Goal: Information Seeking & Learning: Check status

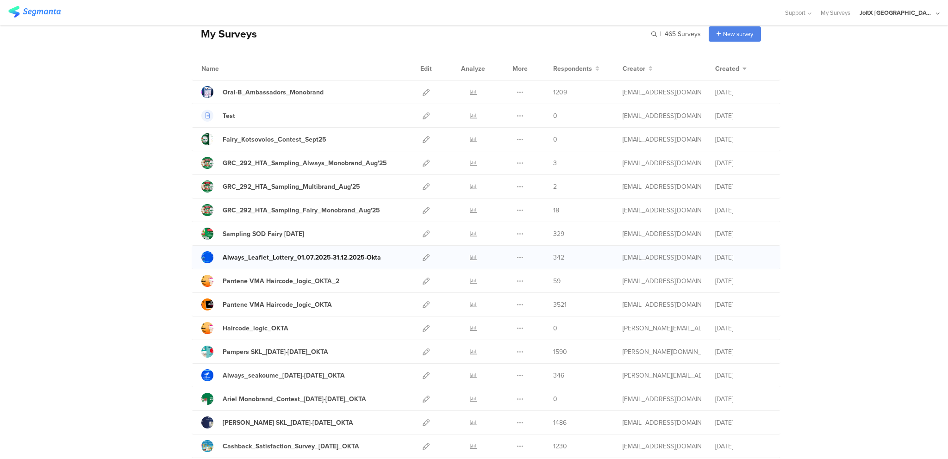
scroll to position [47, 0]
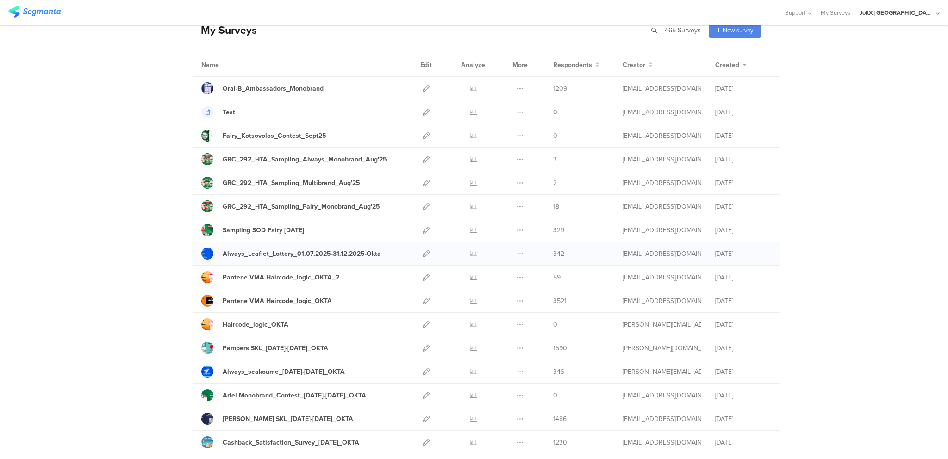
click at [473, 255] on div at bounding box center [473, 253] width 28 height 23
click at [470, 255] on icon at bounding box center [473, 253] width 7 height 7
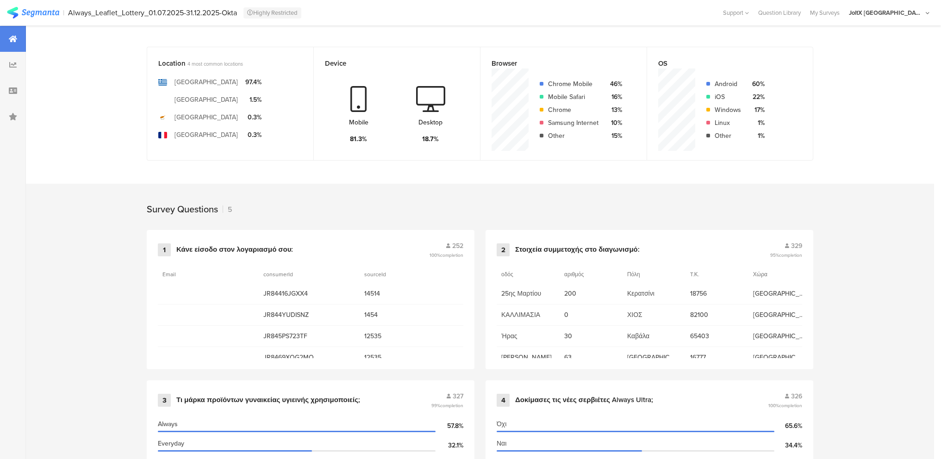
scroll to position [240, 0]
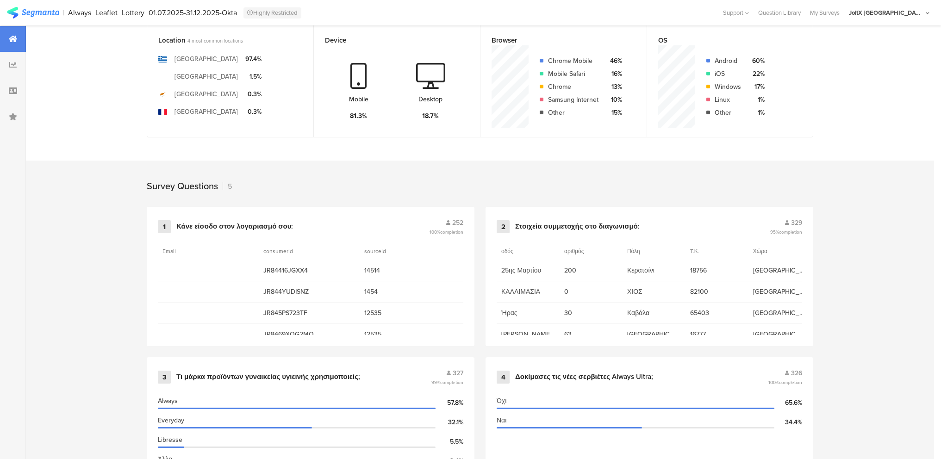
click at [430, 98] on div "Desktop" at bounding box center [431, 99] width 24 height 10
click at [433, 192] on div "Survey Questions 5" at bounding box center [480, 184] width 741 height 46
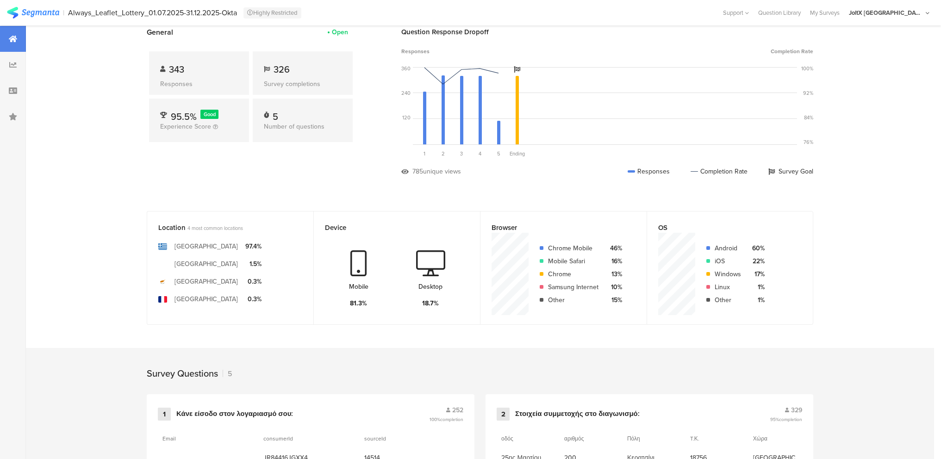
scroll to position [0, 0]
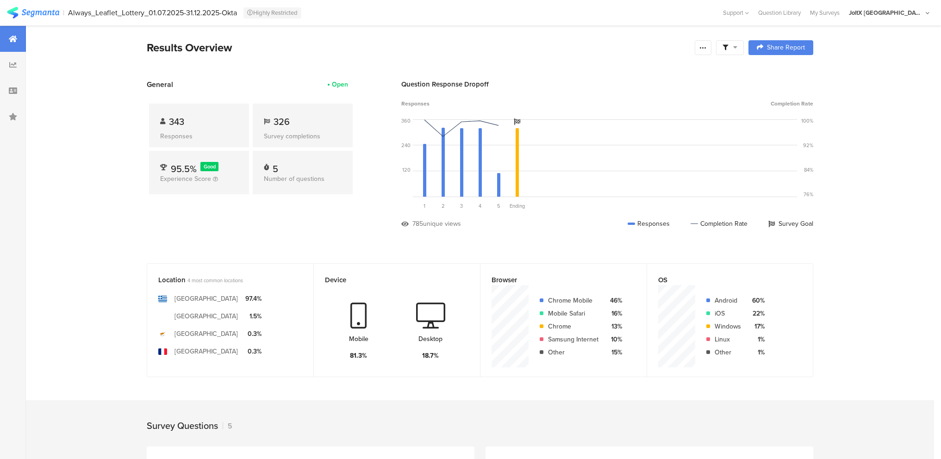
click at [182, 119] on span "343" at bounding box center [176, 122] width 15 height 14
click at [278, 115] on span "326" at bounding box center [282, 122] width 16 height 14
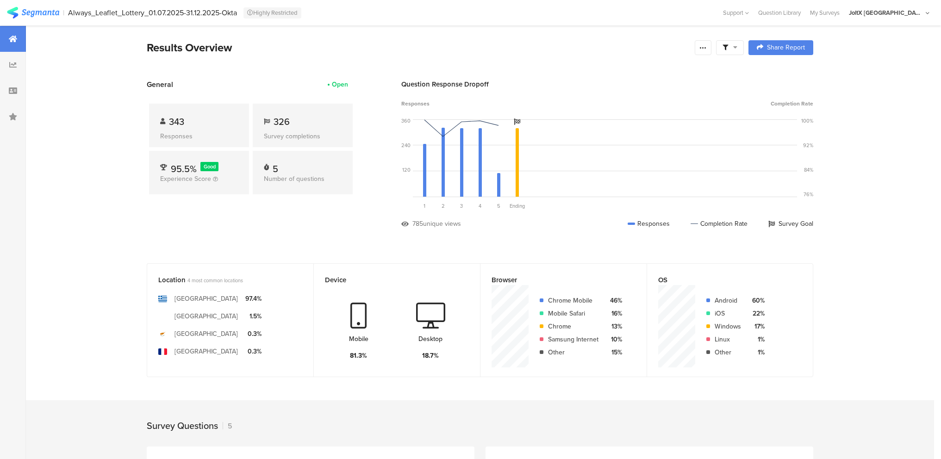
drag, startPoint x: 399, startPoint y: 38, endPoint x: 399, endPoint y: 44, distance: 6.0
click at [399, 44] on section "Results Overview Confidence Level 95 % Preview survey Edit survey Export Result…" at bounding box center [480, 466] width 908 height 882
